Goal: Task Accomplishment & Management: Manage account settings

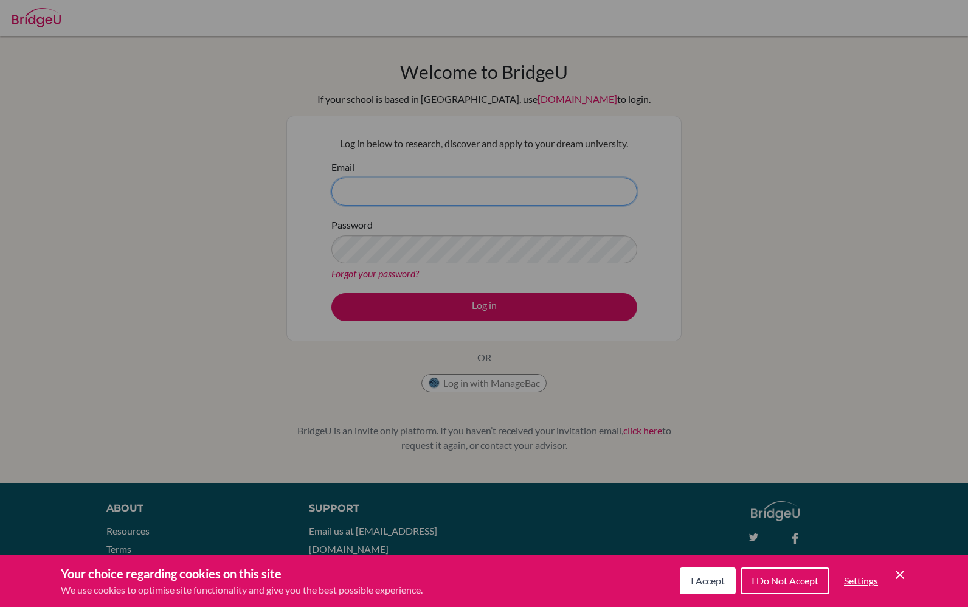
type input "[EMAIL_ADDRESS][DOMAIN_NAME]"
click at [484, 306] on button "Log in" at bounding box center [484, 307] width 306 height 28
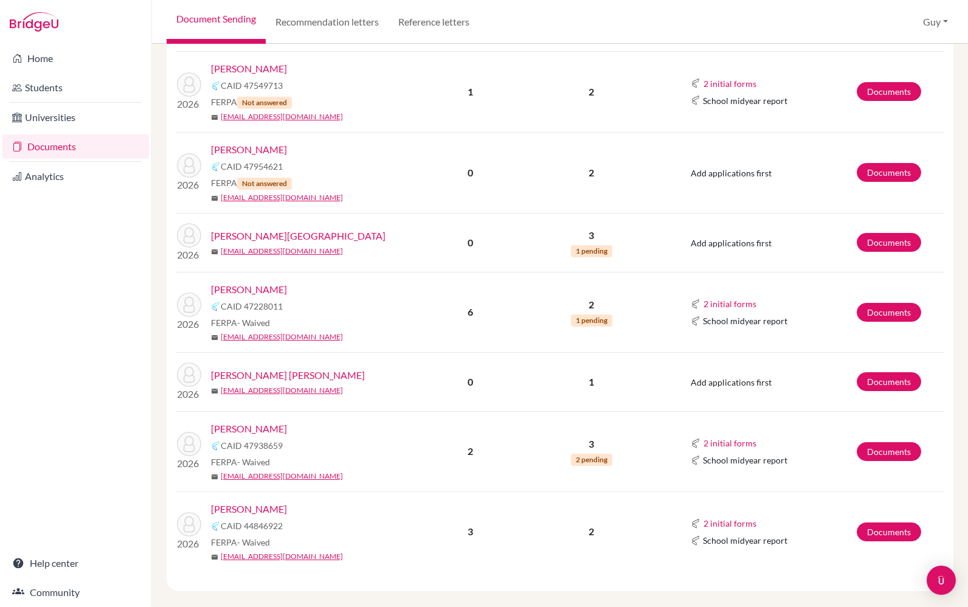
scroll to position [662, 0]
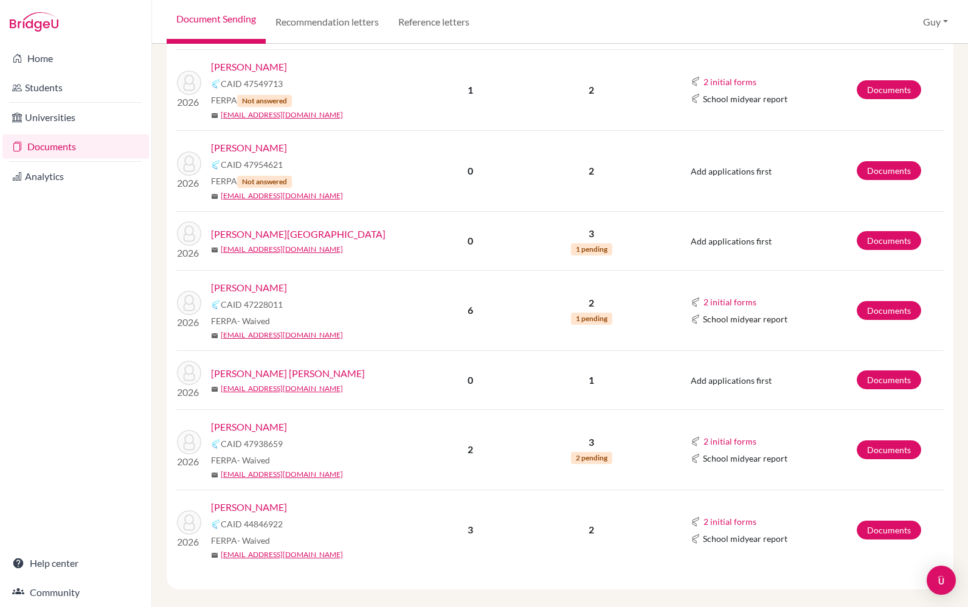
click at [265, 434] on link "[PERSON_NAME]" at bounding box center [249, 427] width 76 height 15
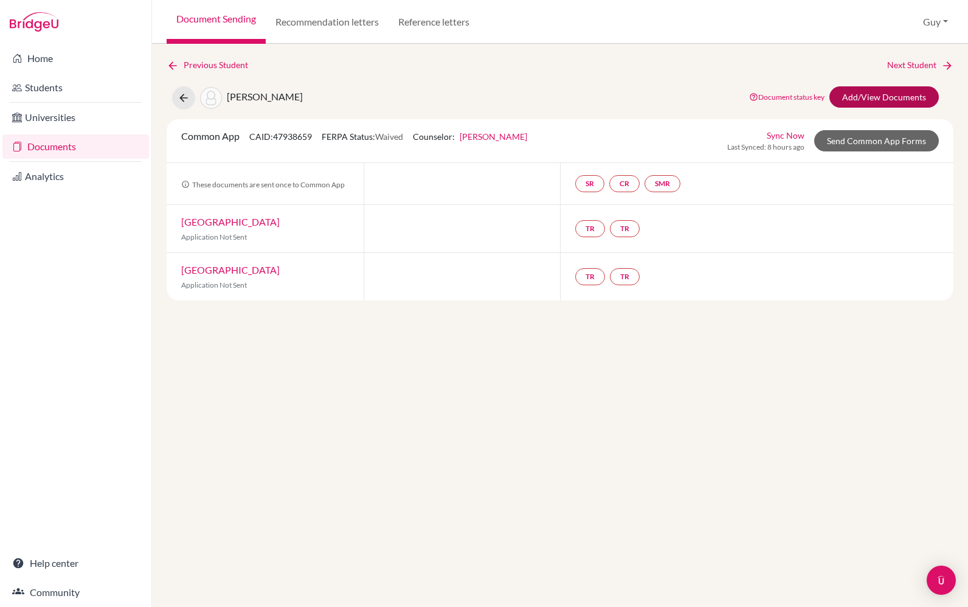
click at [879, 102] on link "Add/View Documents" at bounding box center [883, 96] width 109 height 21
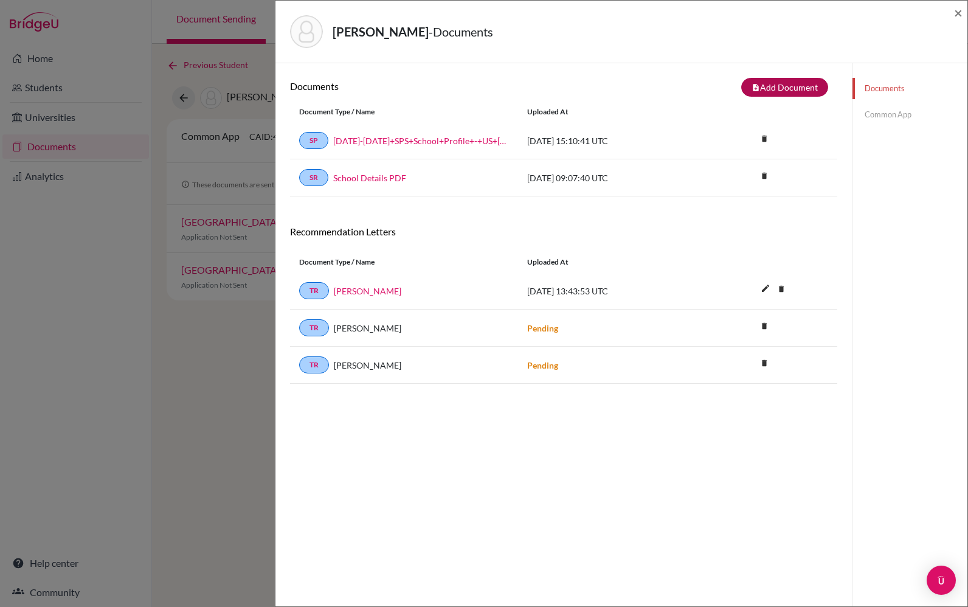
click at [766, 90] on button "note_add Add Document" at bounding box center [784, 87] width 87 height 19
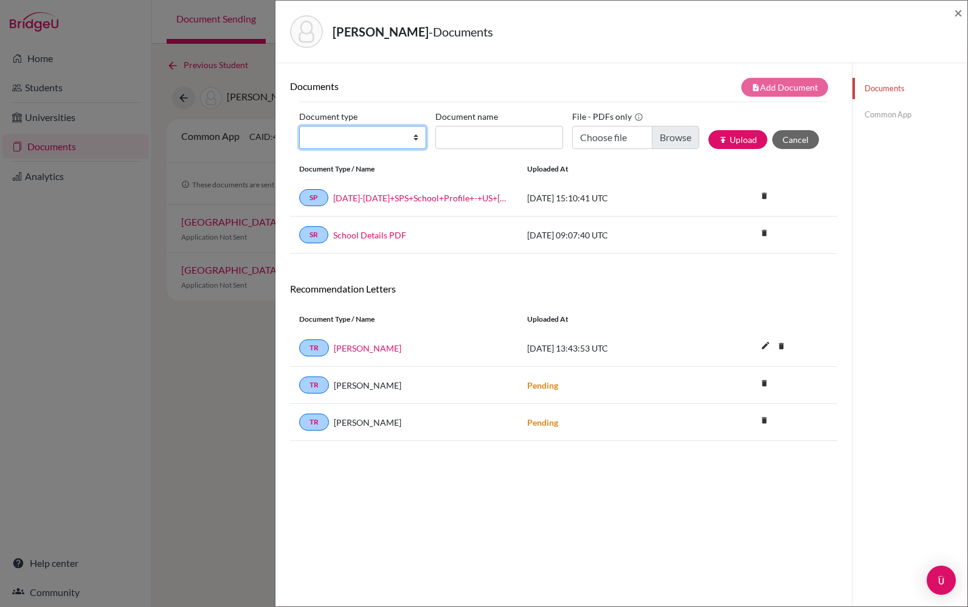
select select "5"
click at [494, 143] on input "Recommender's name" at bounding box center [498, 137] width 127 height 23
type input "Tom Passmore"
click at [669, 144] on input "Choose file" at bounding box center [635, 137] width 127 height 23
type input "C:\fakepath\Verri US reference.pdf"
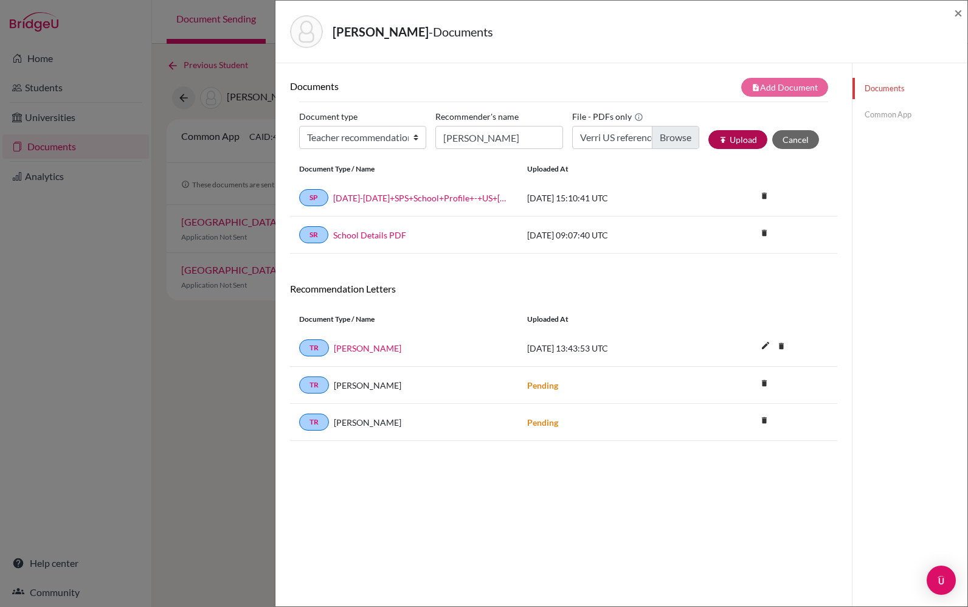
click at [721, 140] on button "publish Upload" at bounding box center [737, 139] width 59 height 19
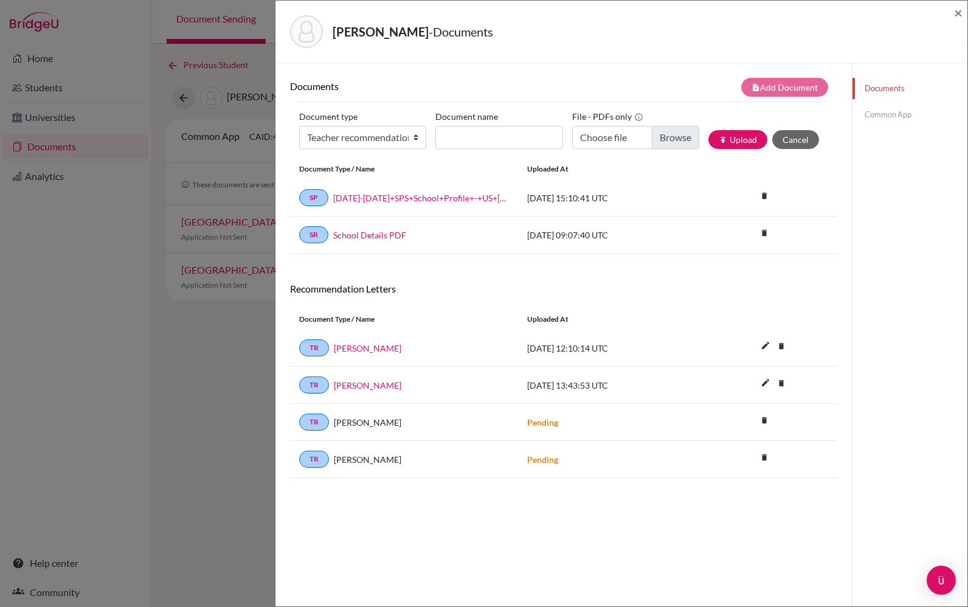
click at [233, 534] on div "Verri, Francesco - Documents × Documents note_add Add Document Document type Ch…" at bounding box center [484, 303] width 968 height 607
click at [966, 9] on div "Verri, Francesco - Documents ×" at bounding box center [621, 32] width 692 height 63
click at [959, 9] on span "×" at bounding box center [958, 13] width 9 height 18
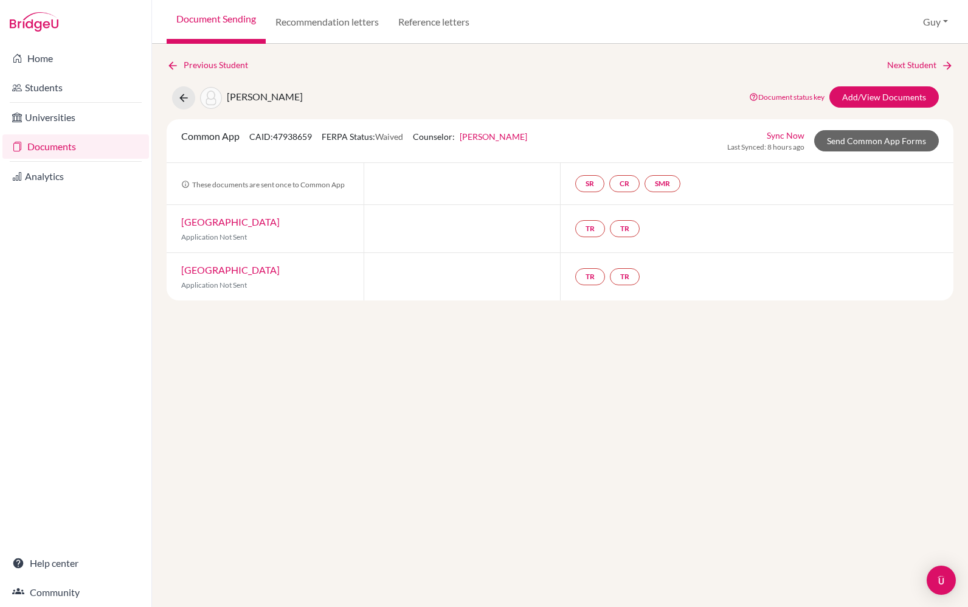
click at [92, 150] on link "Documents" at bounding box center [75, 146] width 147 height 24
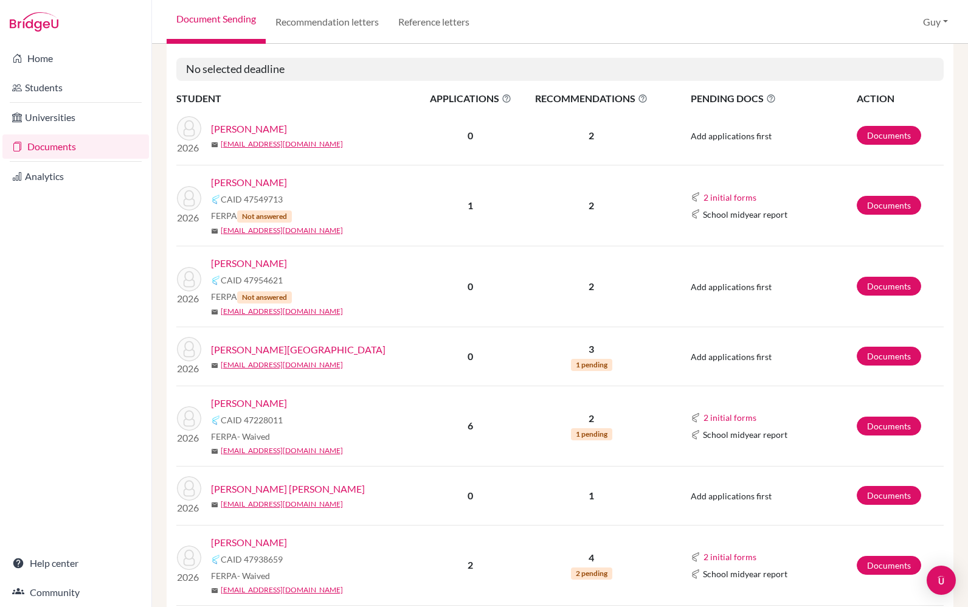
scroll to position [507, 0]
click at [271, 410] on link "[PERSON_NAME]" at bounding box center [249, 402] width 76 height 15
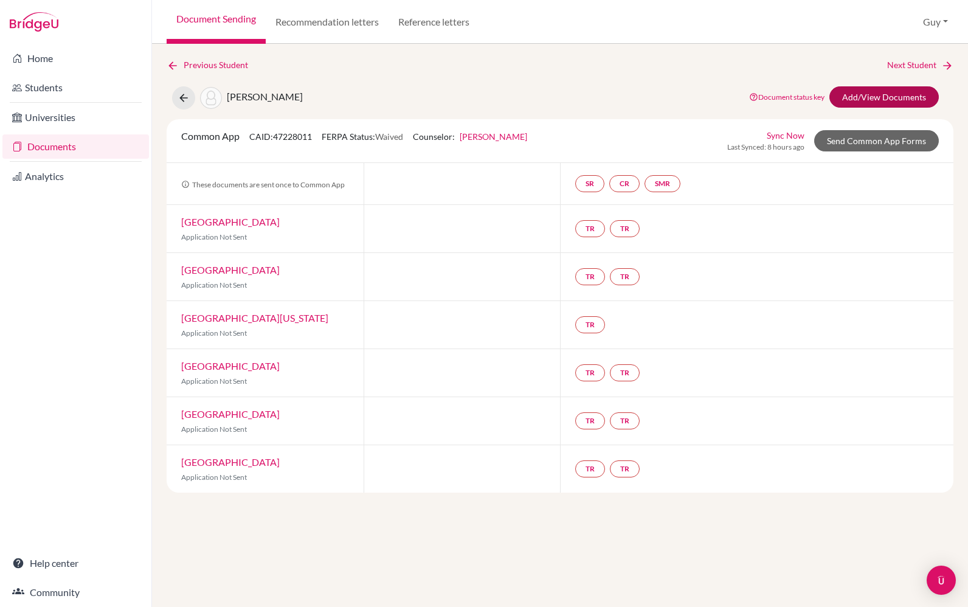
click at [884, 103] on link "Add/View Documents" at bounding box center [883, 96] width 109 height 21
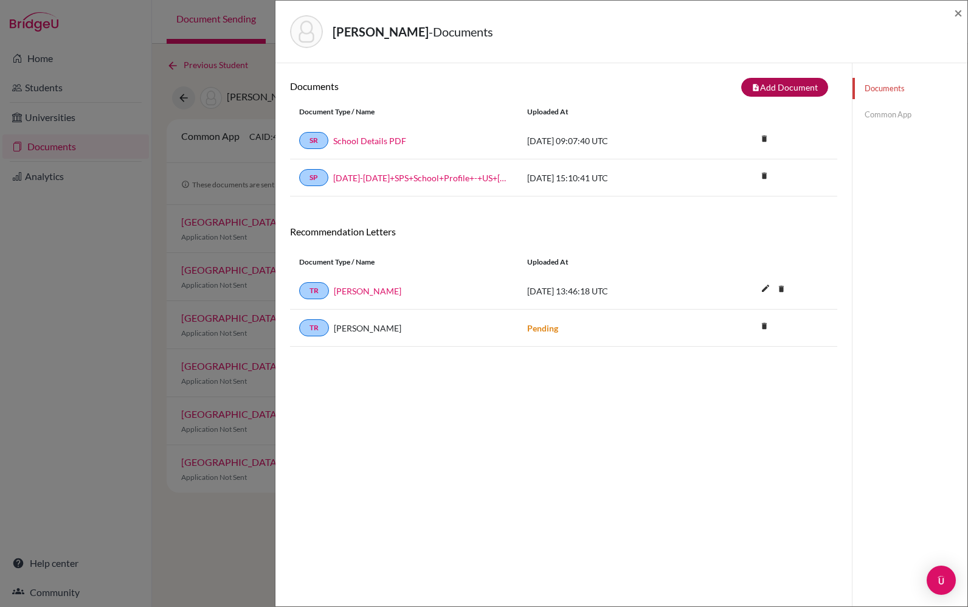
click at [762, 89] on button "note_add Add Document" at bounding box center [784, 87] width 87 height 19
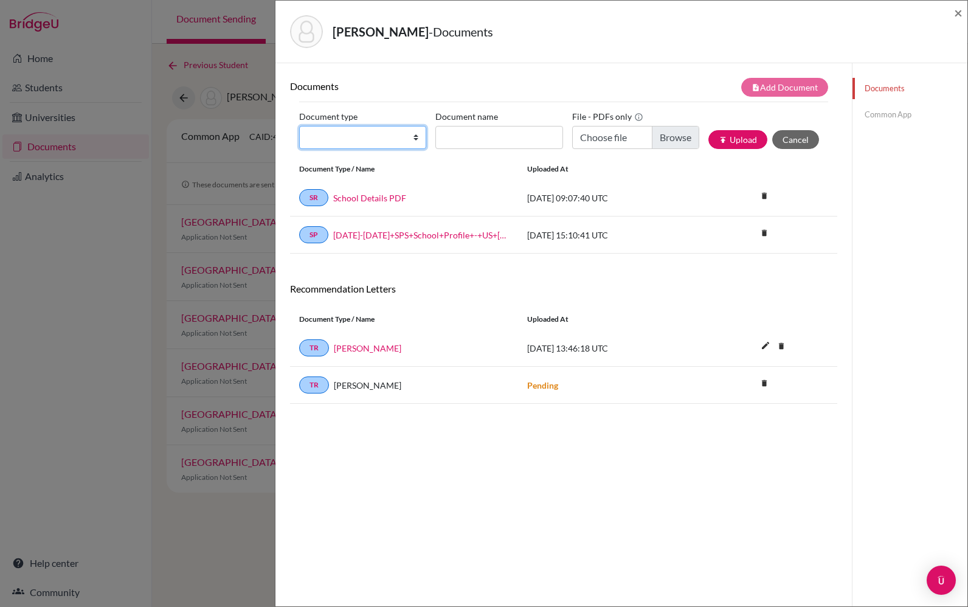
select select "5"
click at [469, 144] on input "Recommender's name" at bounding box center [498, 137] width 127 height 23
type input "Tom Passmore"
click at [664, 145] on input "Choose file" at bounding box center [635, 137] width 127 height 23
type input "C:\fakepath\Siniscalco US reference.pdf"
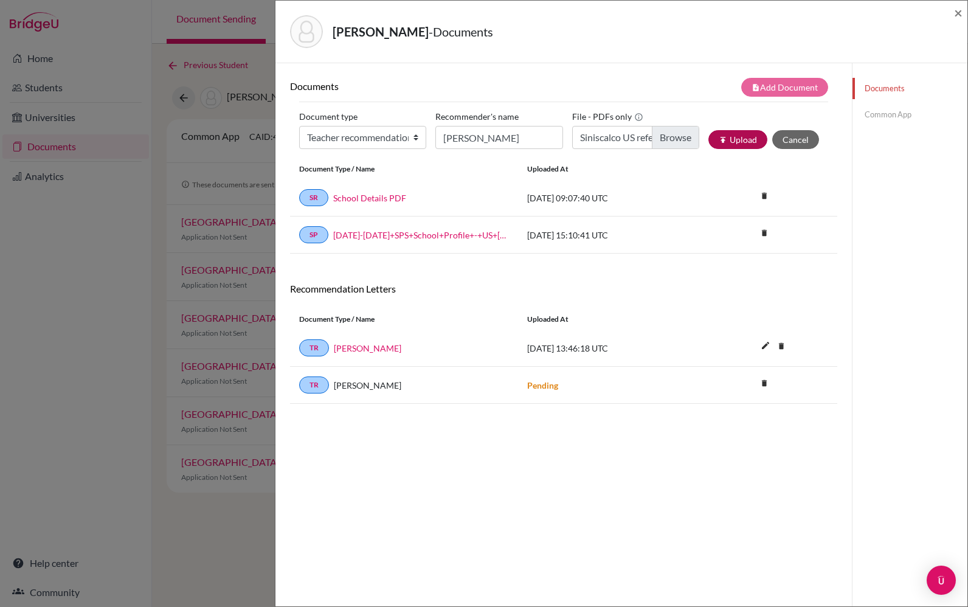
click at [738, 146] on button "publish Upload" at bounding box center [737, 139] width 59 height 19
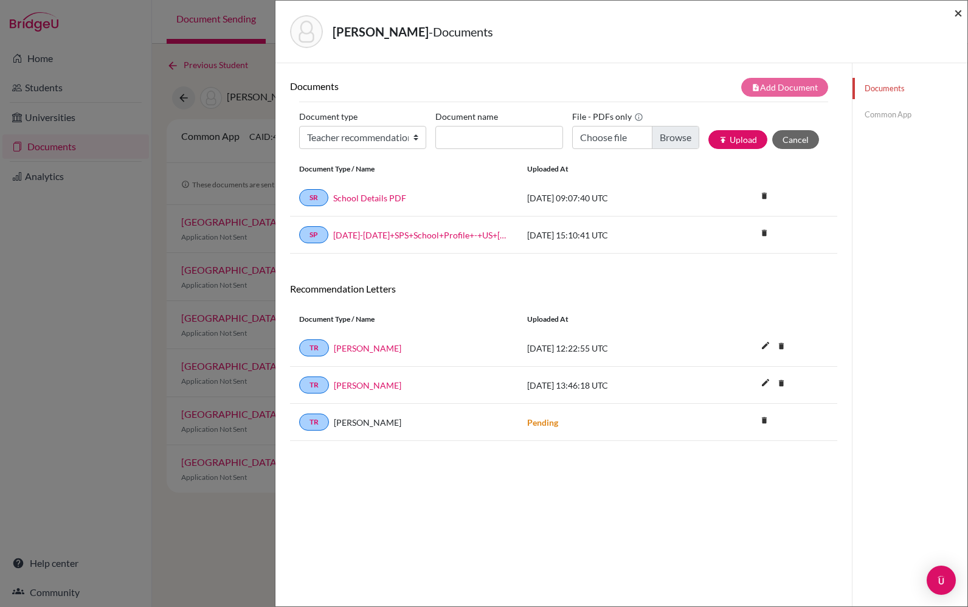
click at [957, 16] on span "×" at bounding box center [958, 13] width 9 height 18
